Goal: Task Accomplishment & Management: Manage account settings

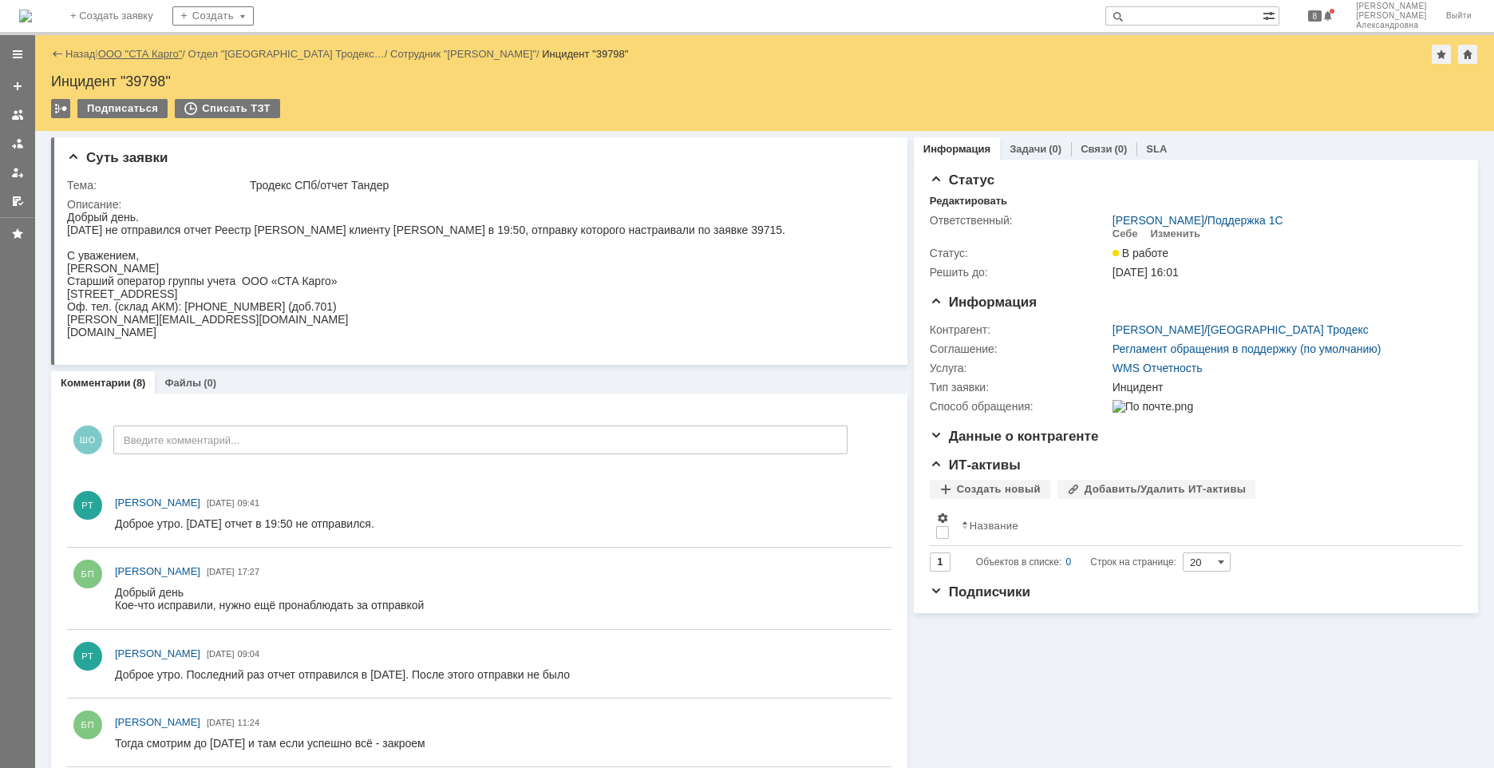
click at [163, 58] on link "ООО "СТА Карго"" at bounding box center [140, 54] width 85 height 12
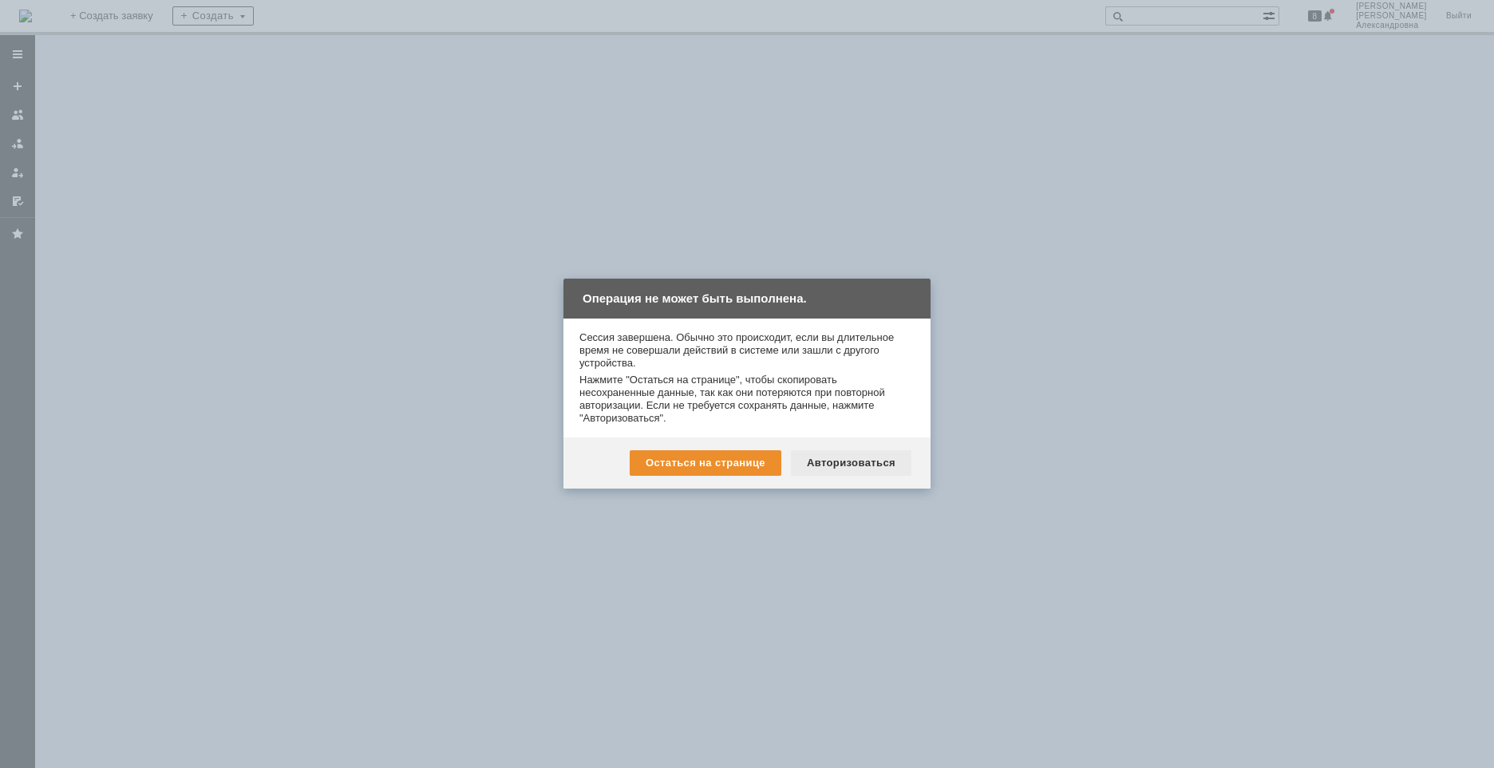
click at [869, 456] on div "Авторизоваться" at bounding box center [851, 463] width 121 height 26
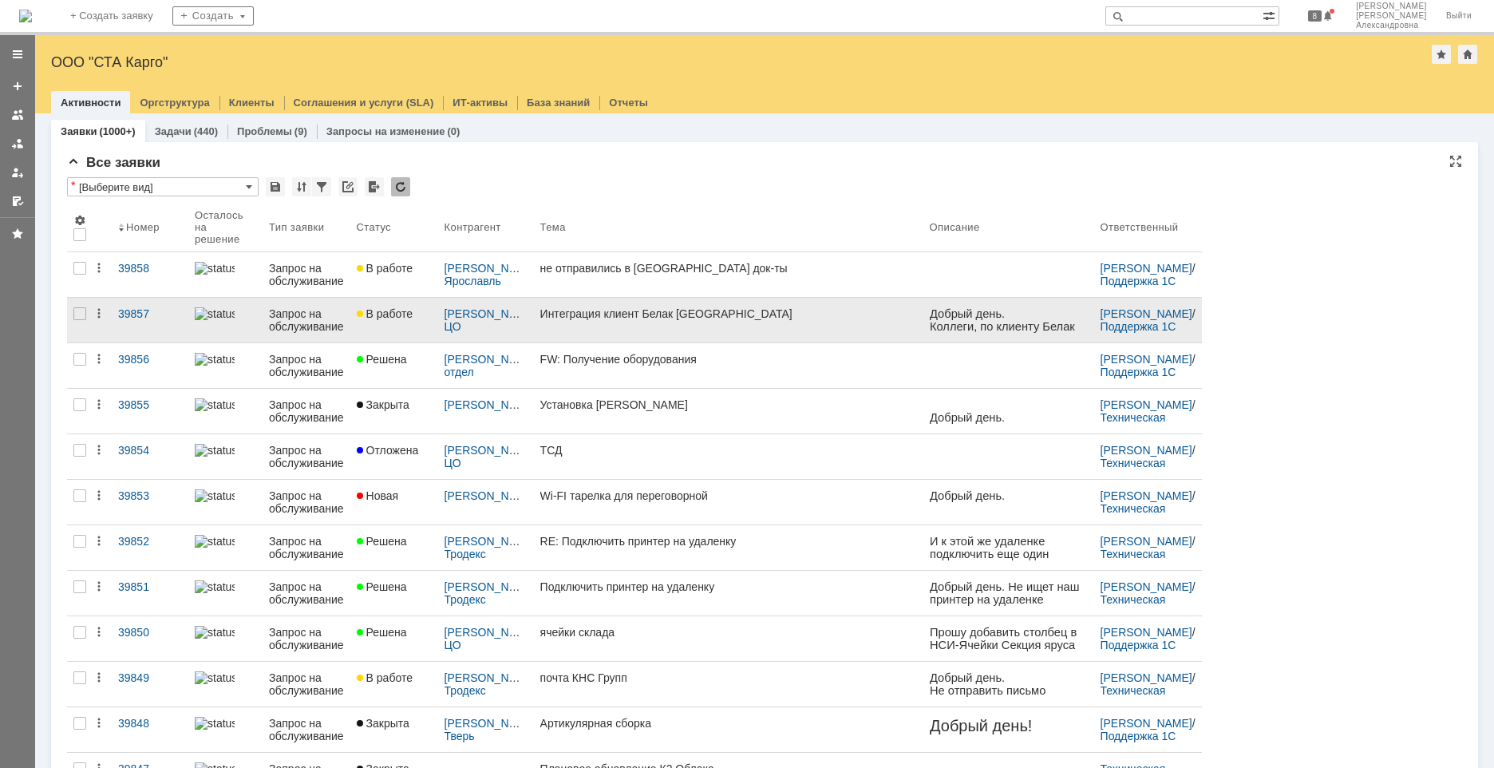
click at [635, 334] on link "Интеграция клиент Белак Новосибирск" at bounding box center [729, 320] width 390 height 45
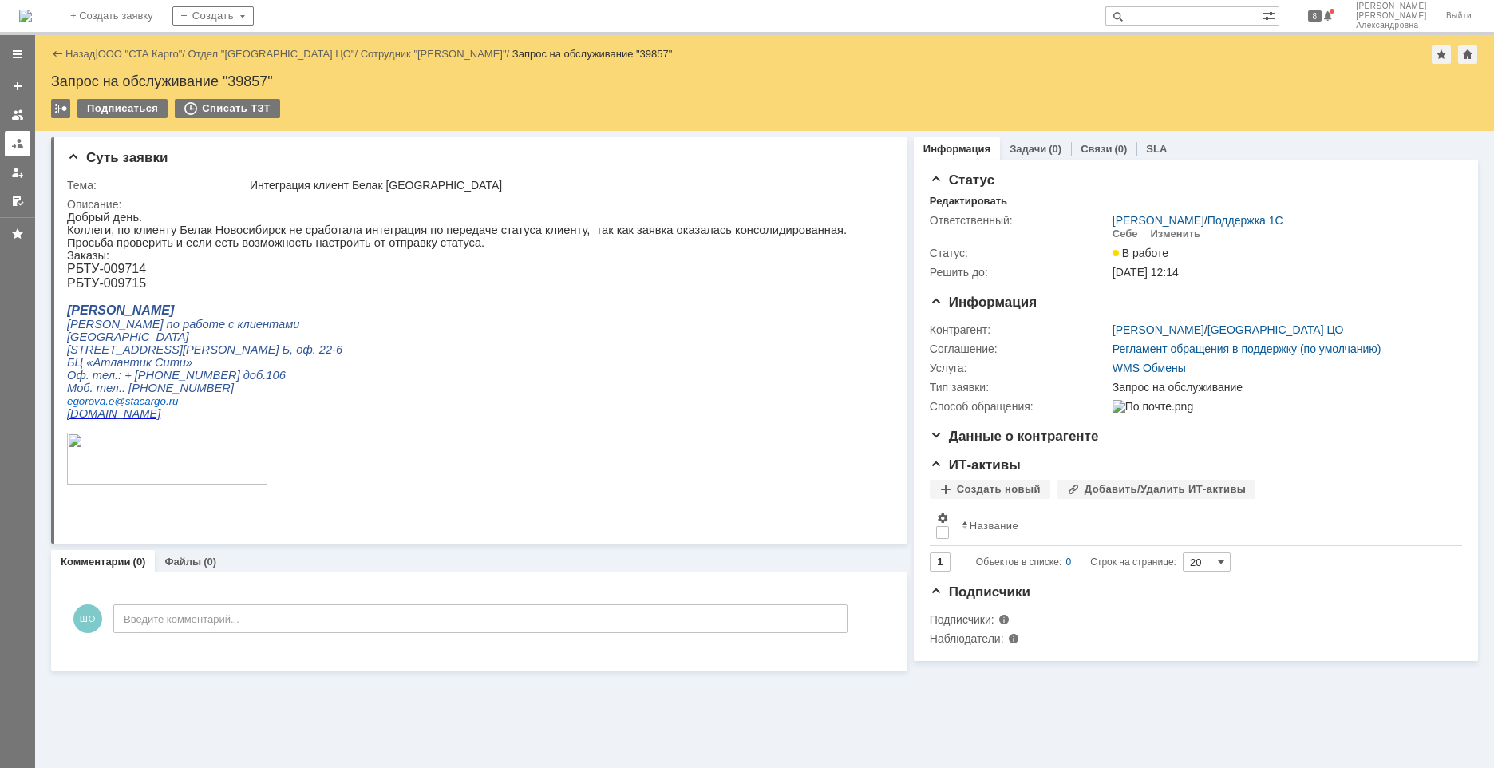
click at [15, 138] on div at bounding box center [17, 143] width 13 height 13
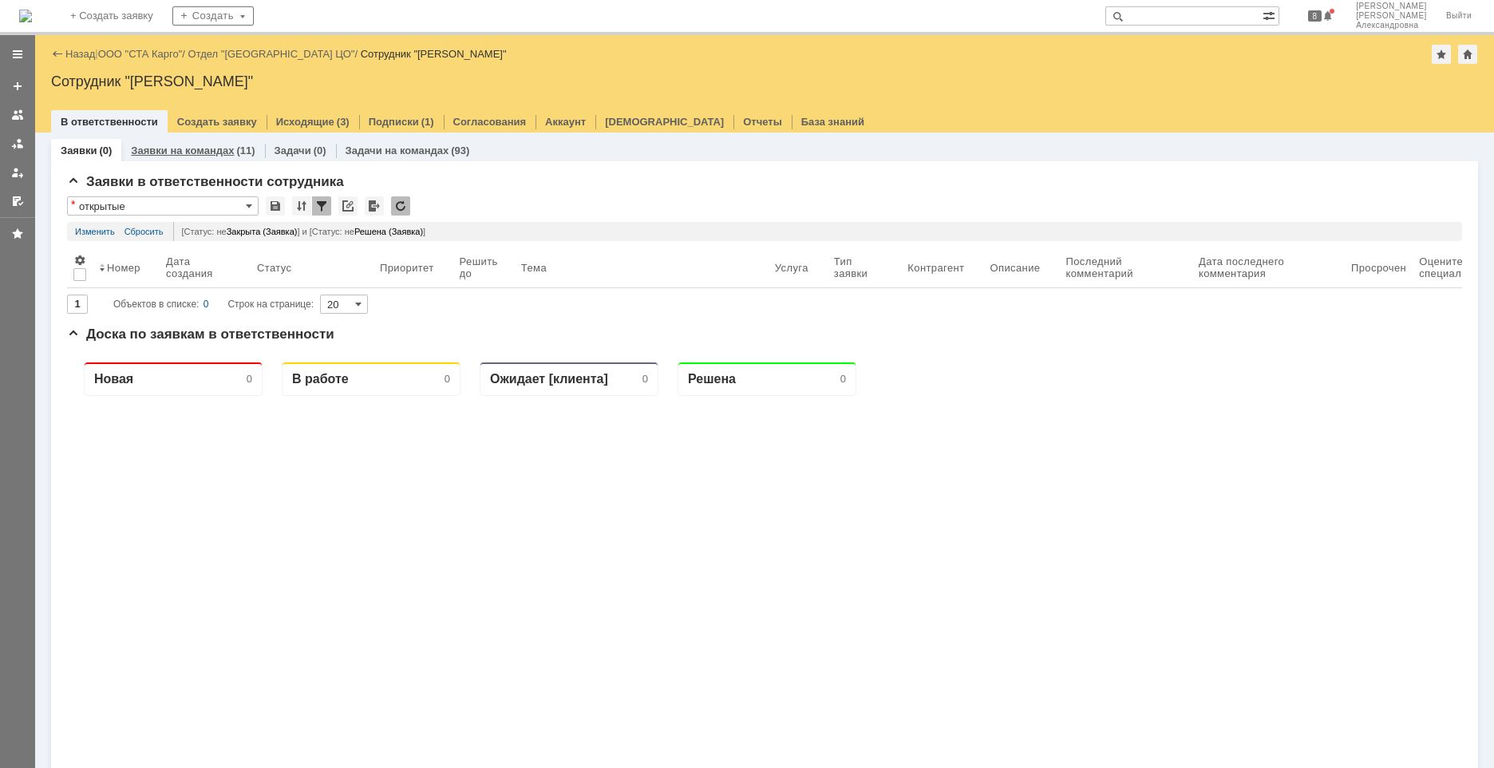
click at [191, 152] on link "Заявки на командах" at bounding box center [182, 150] width 103 height 12
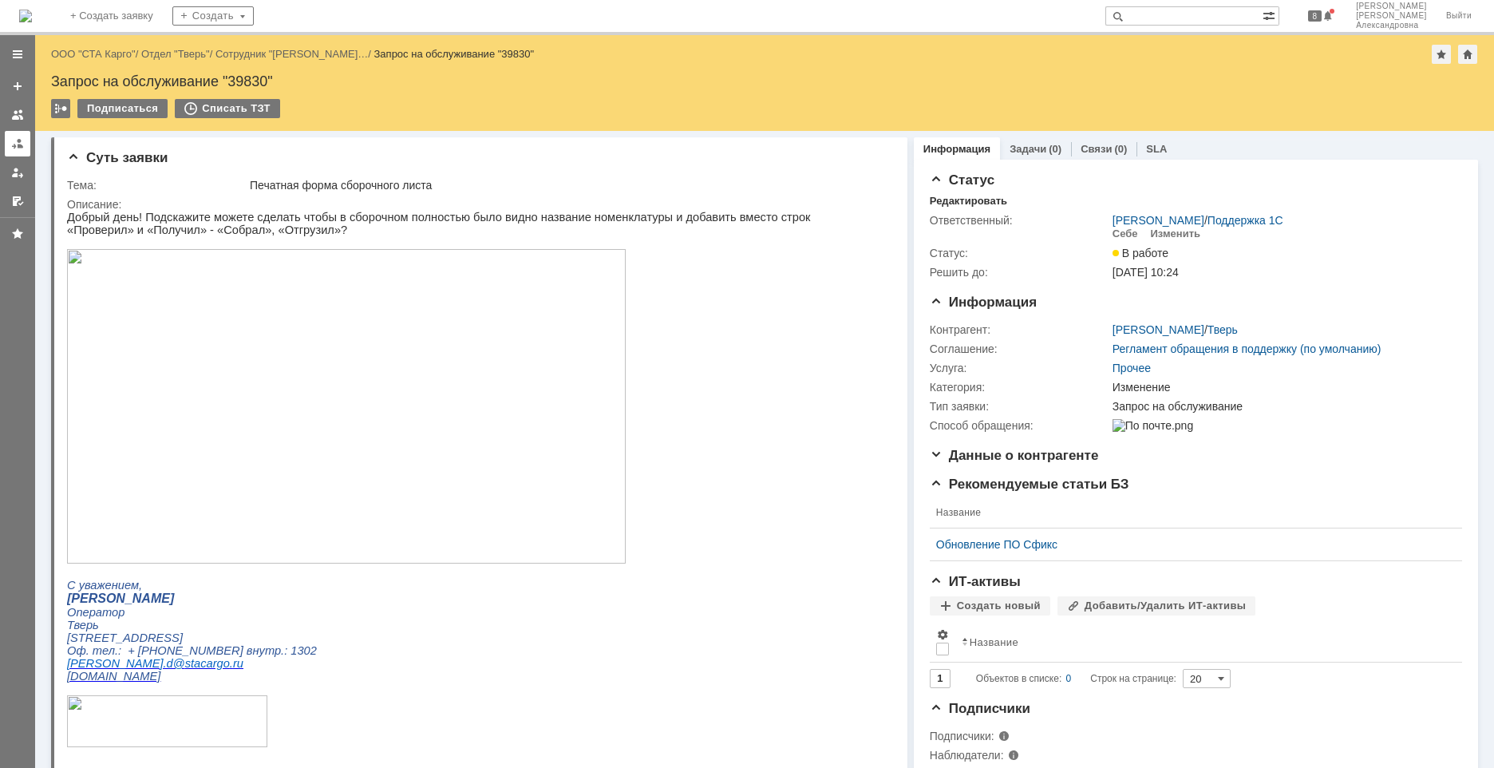
click at [18, 144] on div at bounding box center [17, 143] width 13 height 13
